Goal: Information Seeking & Learning: Understand process/instructions

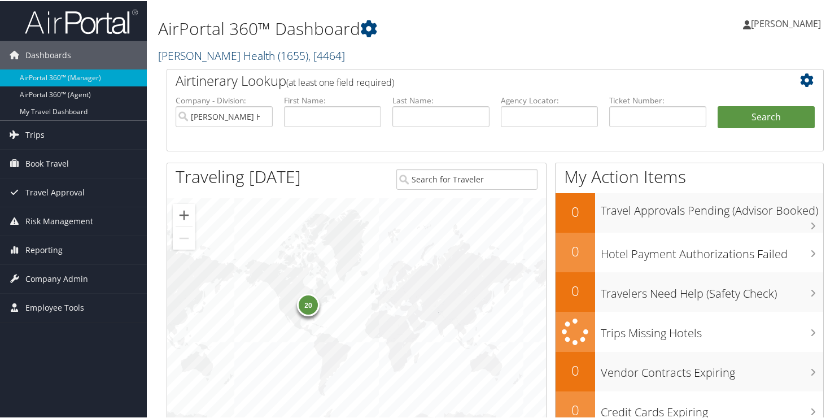
click at [221, 56] on link "Henry Ford Health ( 1655 ) , [ 4464 ]" at bounding box center [251, 54] width 187 height 15
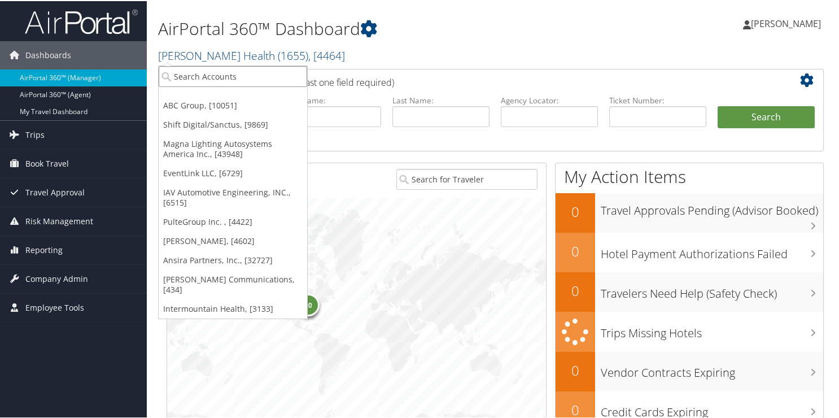
click at [204, 82] on input "search" at bounding box center [233, 75] width 148 height 21
type input "3046"
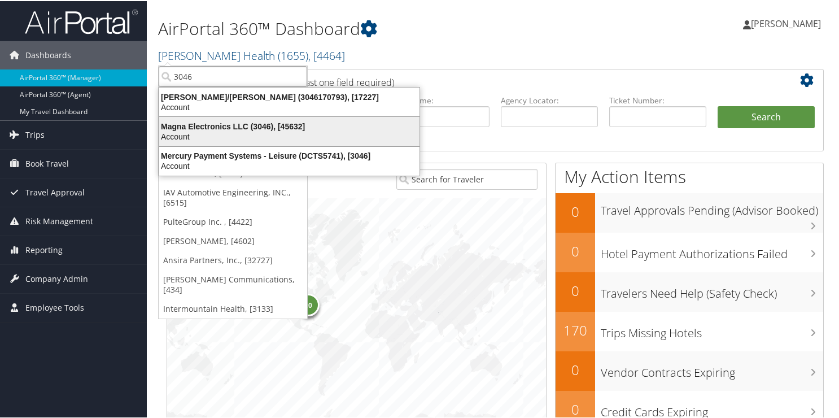
click at [183, 122] on div "Magna Electronics LLC (3046), [45632]" at bounding box center [289, 125] width 274 height 10
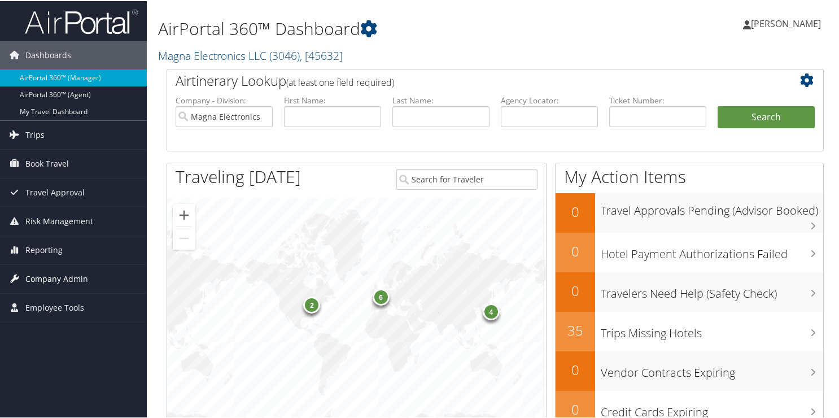
click at [37, 279] on span "Company Admin" at bounding box center [56, 278] width 63 height 28
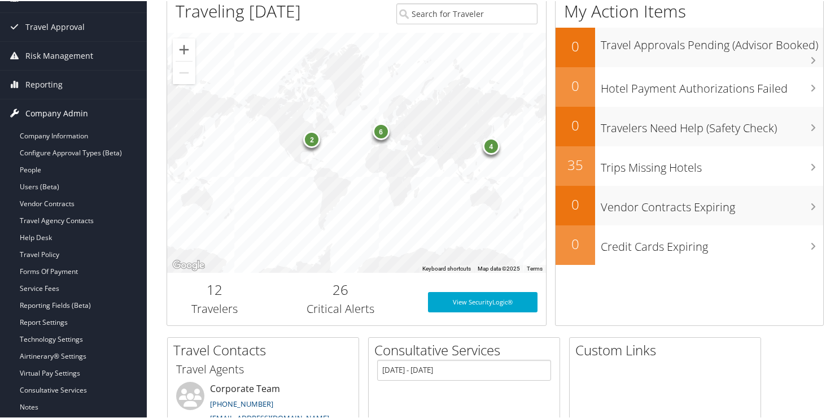
scroll to position [169, 0]
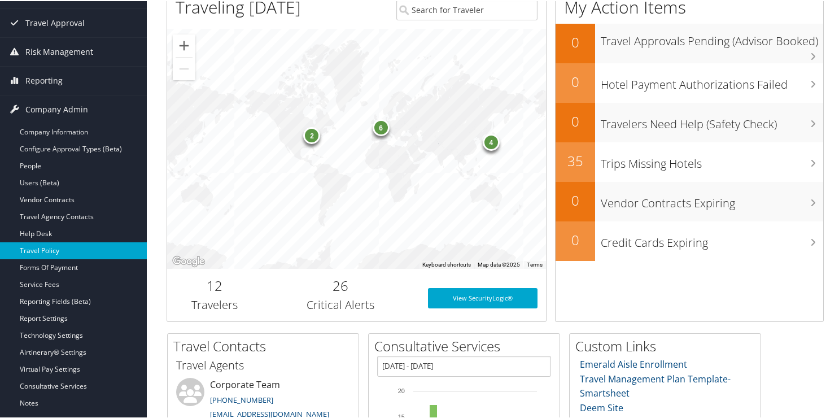
click at [65, 251] on link "Travel Policy" at bounding box center [73, 249] width 147 height 17
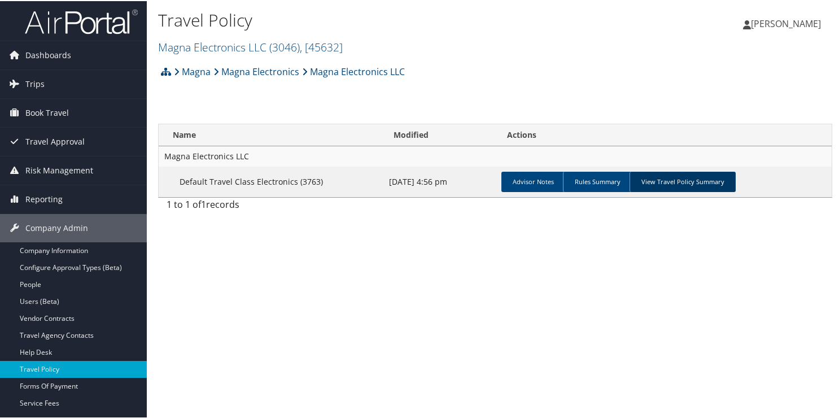
click at [648, 181] on link "View Travel Policy Summary" at bounding box center [682, 180] width 106 height 20
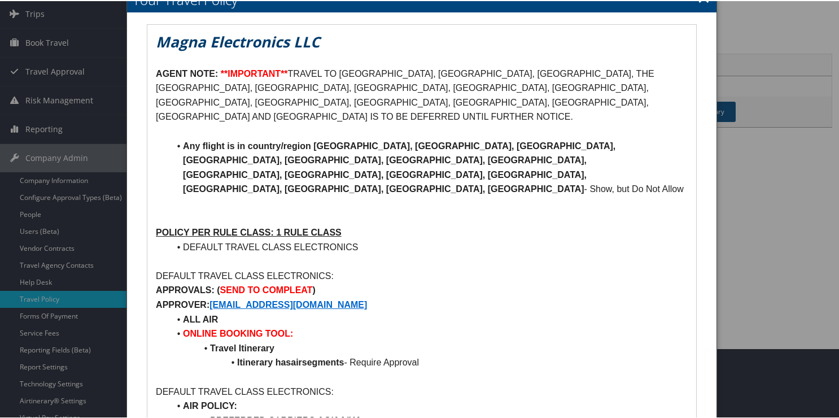
scroll to position [56, 0]
